Goal: Information Seeking & Learning: Learn about a topic

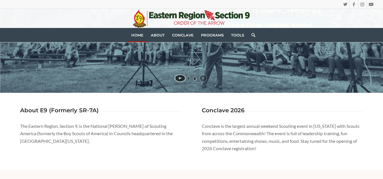
scroll to position [171, 0]
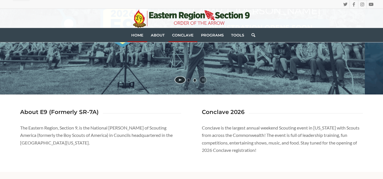
click at [181, 39] on link "Conclave" at bounding box center [182, 35] width 29 height 14
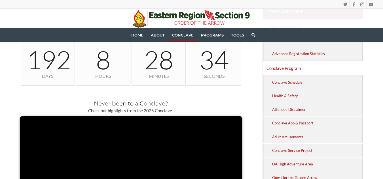
scroll to position [208, 0]
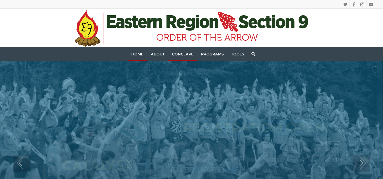
click at [180, 55] on span "Conclave" at bounding box center [183, 54] width 22 height 5
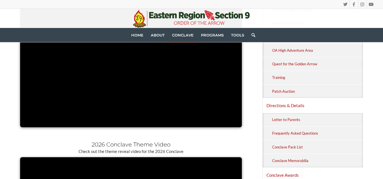
scroll to position [321, 0]
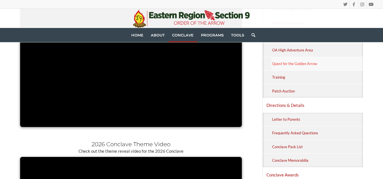
click at [307, 60] on link "Quest for the Golden Arrow" at bounding box center [317, 63] width 92 height 13
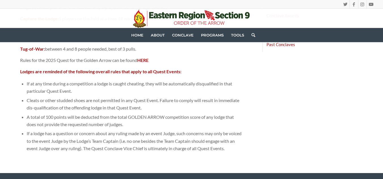
scroll to position [468, 0]
